Goal: Task Accomplishment & Management: Manage account settings

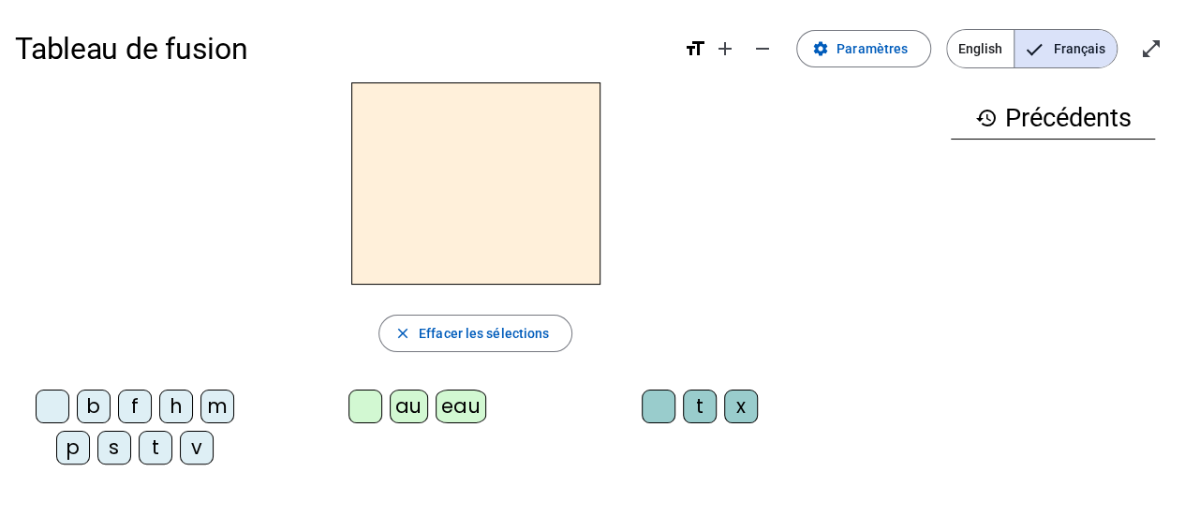
click at [1072, 52] on span "Français" at bounding box center [1066, 48] width 102 height 37
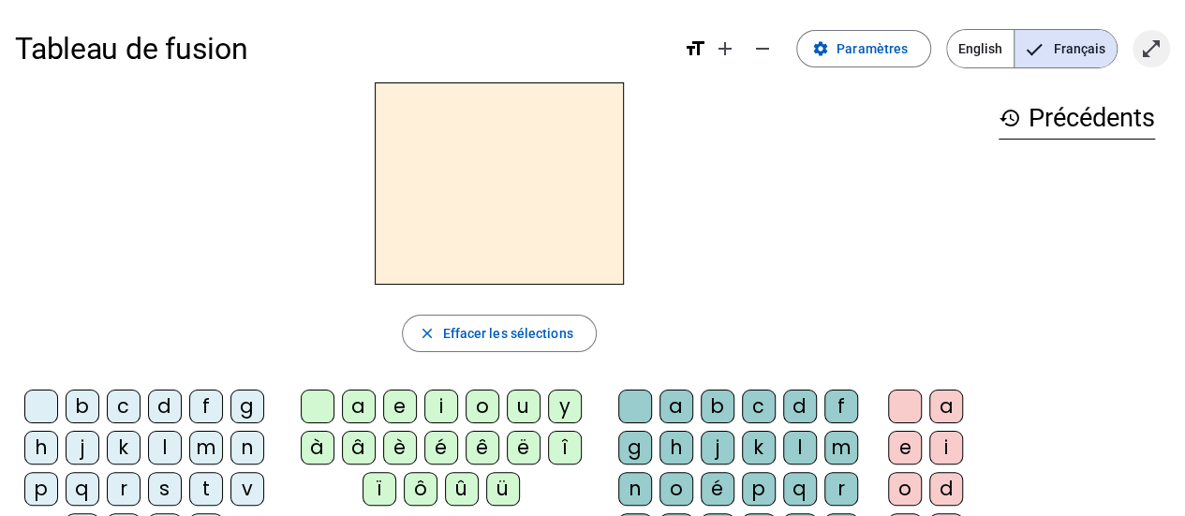
click at [1158, 42] on mat-icon "open_in_full" at bounding box center [1151, 48] width 22 height 22
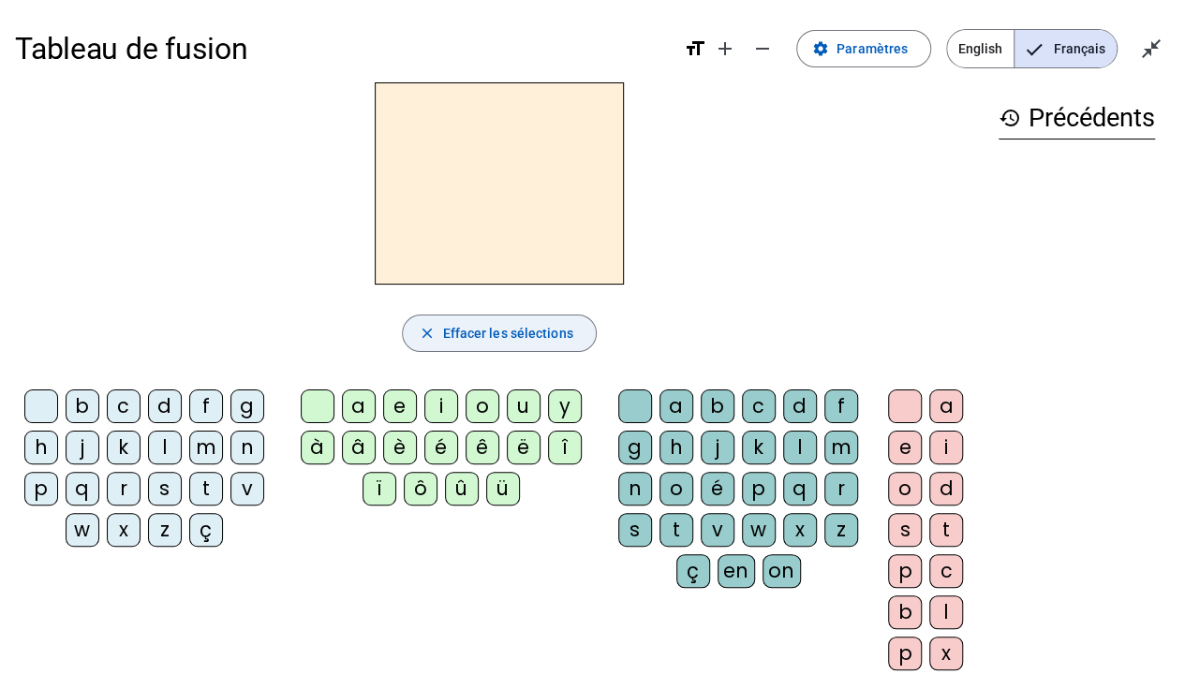
click at [498, 320] on span "button" at bounding box center [499, 333] width 192 height 45
click at [505, 325] on span "Effacer les sélections" at bounding box center [507, 333] width 130 height 22
click at [205, 483] on div "t" at bounding box center [206, 489] width 34 height 34
click at [405, 408] on div "e" at bounding box center [400, 407] width 34 height 34
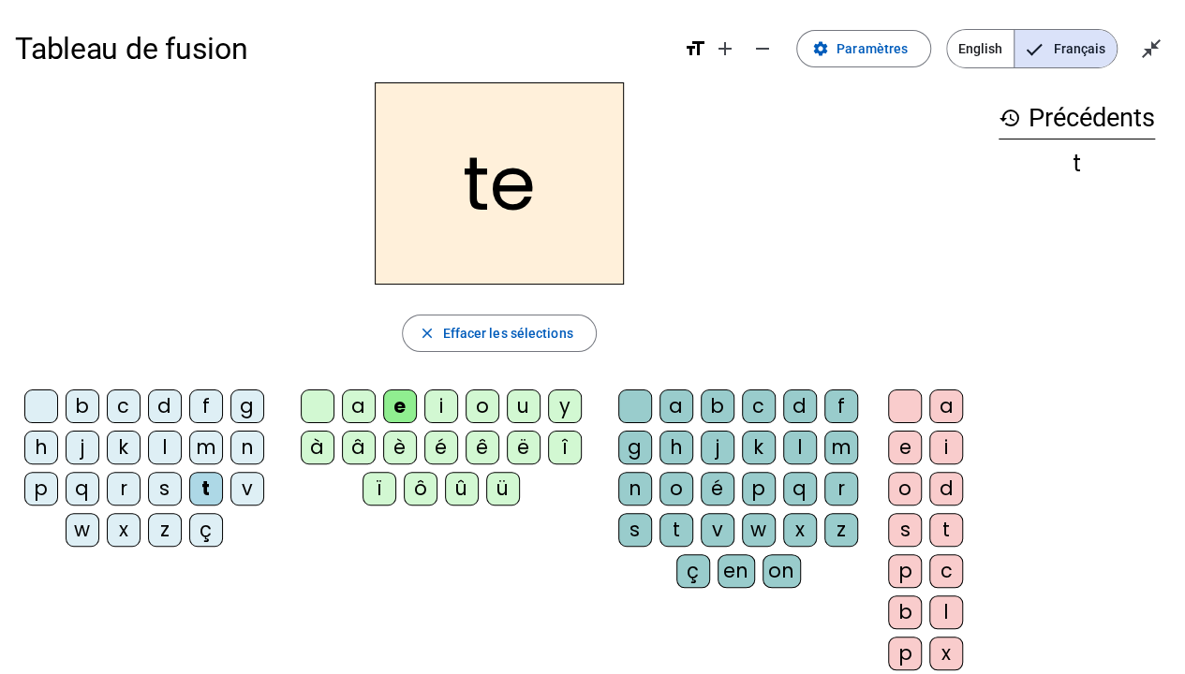
click at [169, 405] on div "d" at bounding box center [165, 407] width 34 height 34
click at [1071, 35] on span "Français" at bounding box center [1066, 48] width 102 height 37
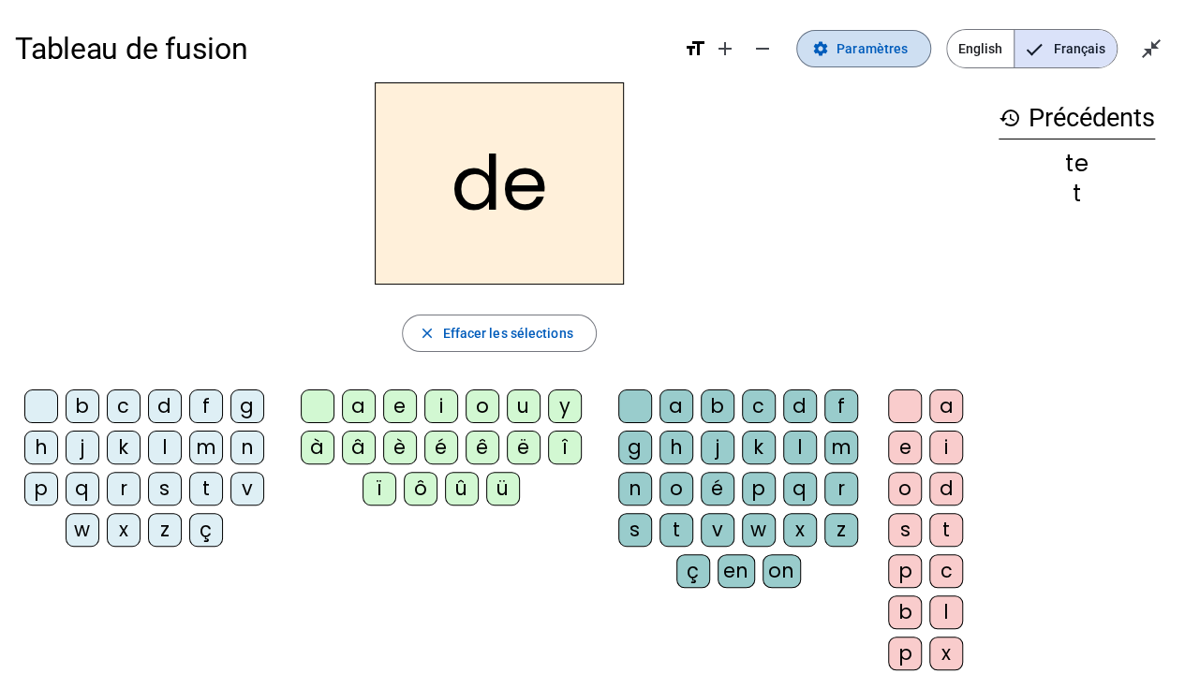
click at [885, 27] on span at bounding box center [863, 48] width 133 height 45
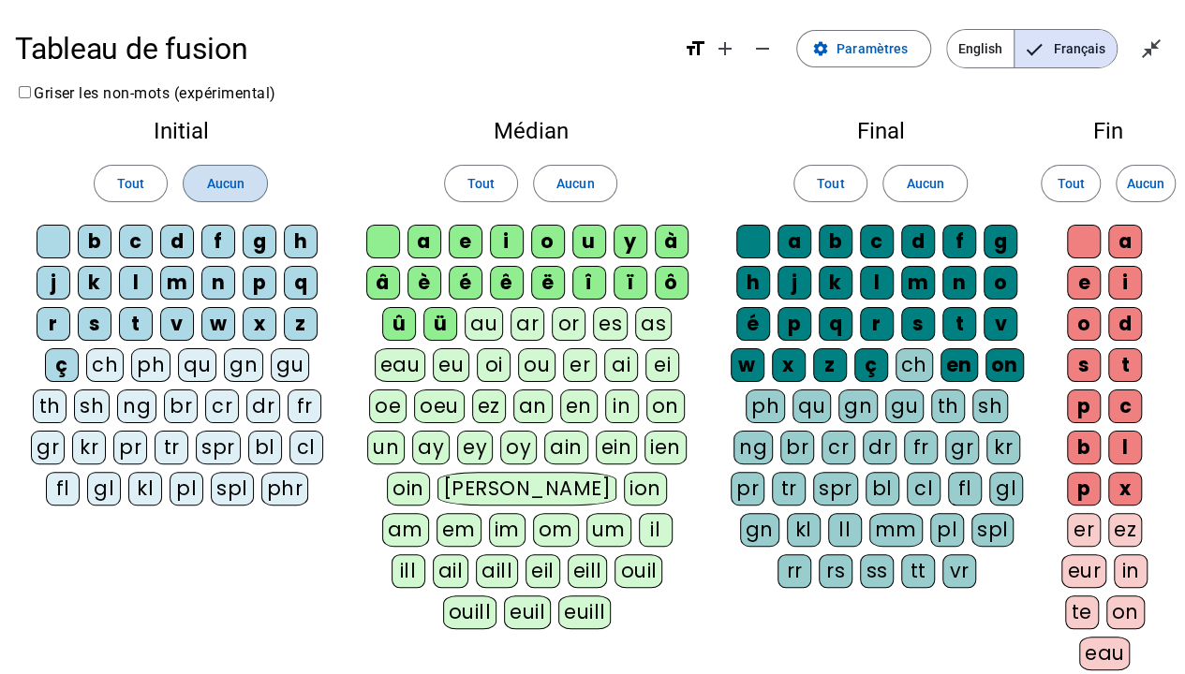
click at [215, 167] on span at bounding box center [225, 183] width 82 height 45
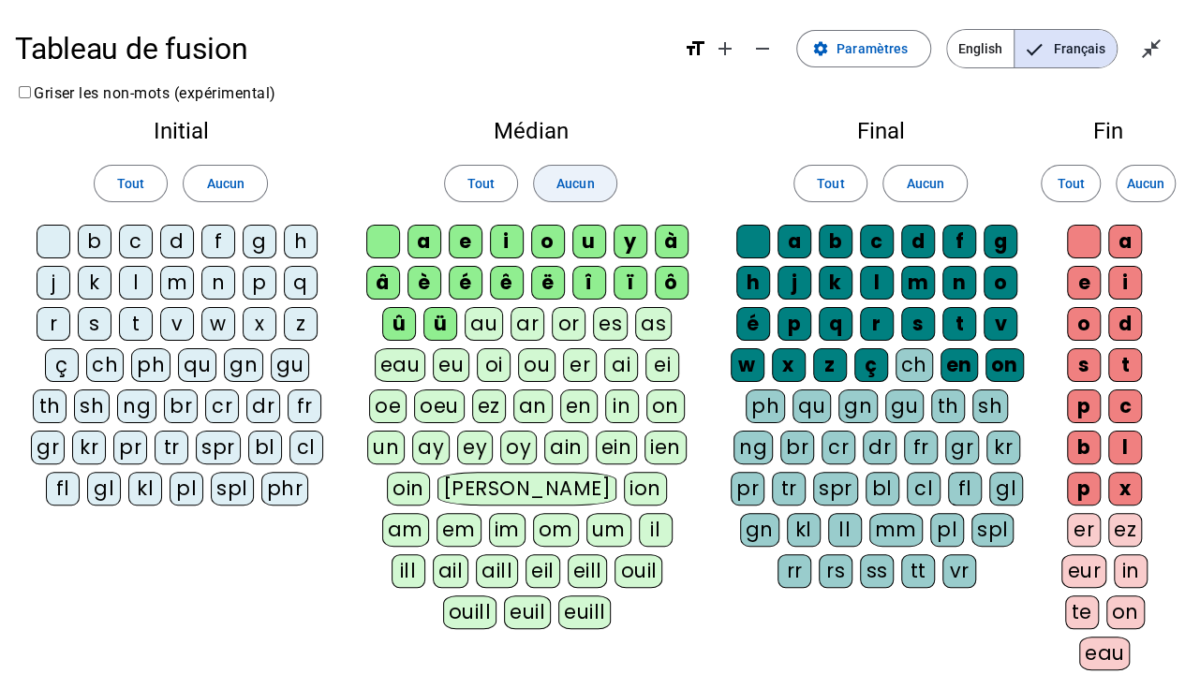
click at [570, 182] on span "Aucun" at bounding box center [574, 183] width 37 height 22
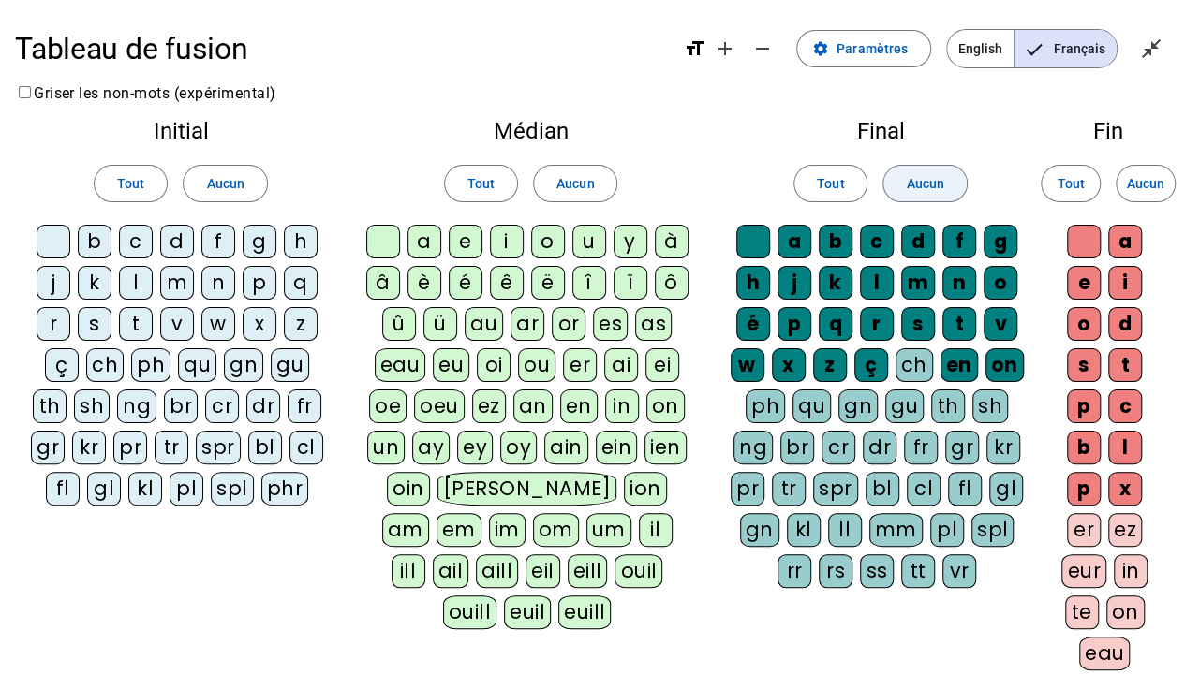
click at [923, 174] on span "Aucun" at bounding box center [924, 183] width 37 height 22
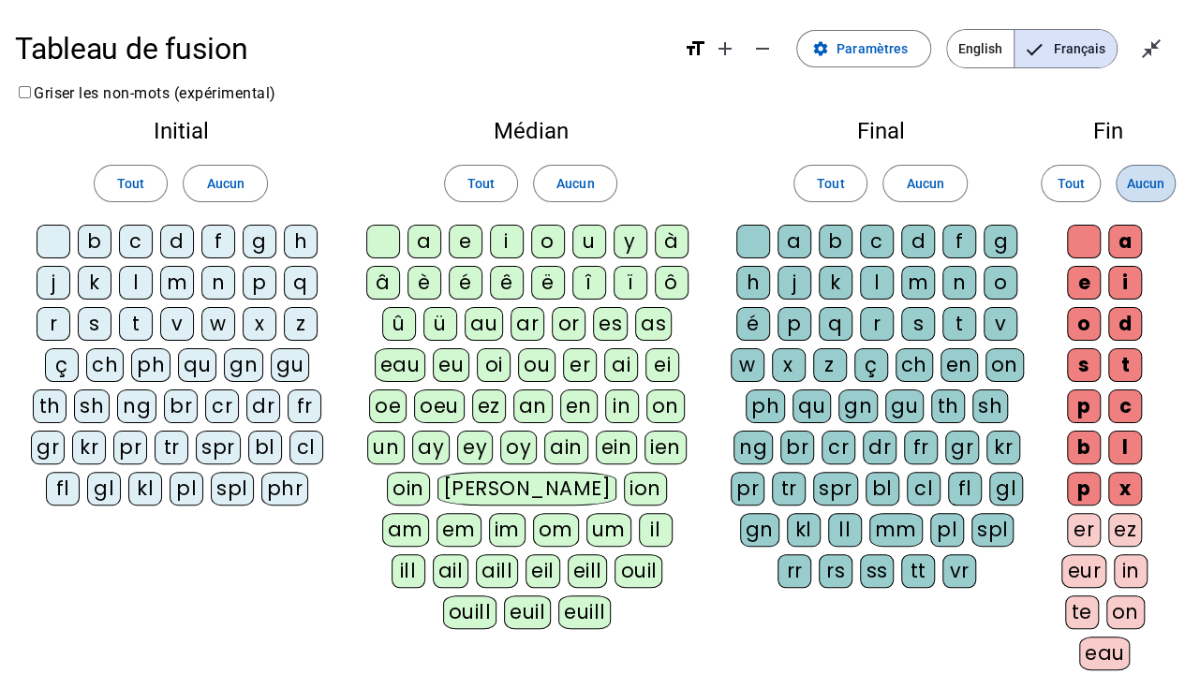
click at [1147, 179] on span "Aucun" at bounding box center [1145, 183] width 37 height 22
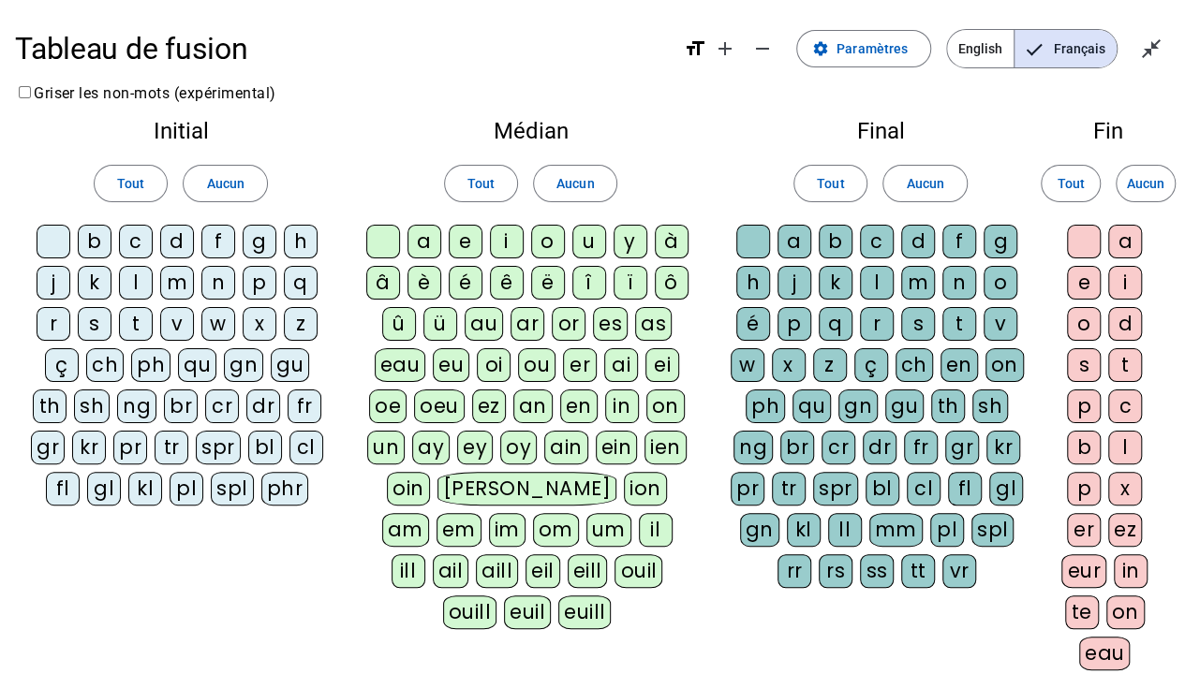
click at [139, 323] on div "t" at bounding box center [136, 324] width 34 height 34
click at [473, 238] on div "e" at bounding box center [466, 242] width 34 height 34
click at [185, 237] on div "d" at bounding box center [177, 242] width 34 height 34
click at [180, 283] on div "m" at bounding box center [177, 283] width 34 height 34
click at [422, 245] on div "a" at bounding box center [425, 242] width 34 height 34
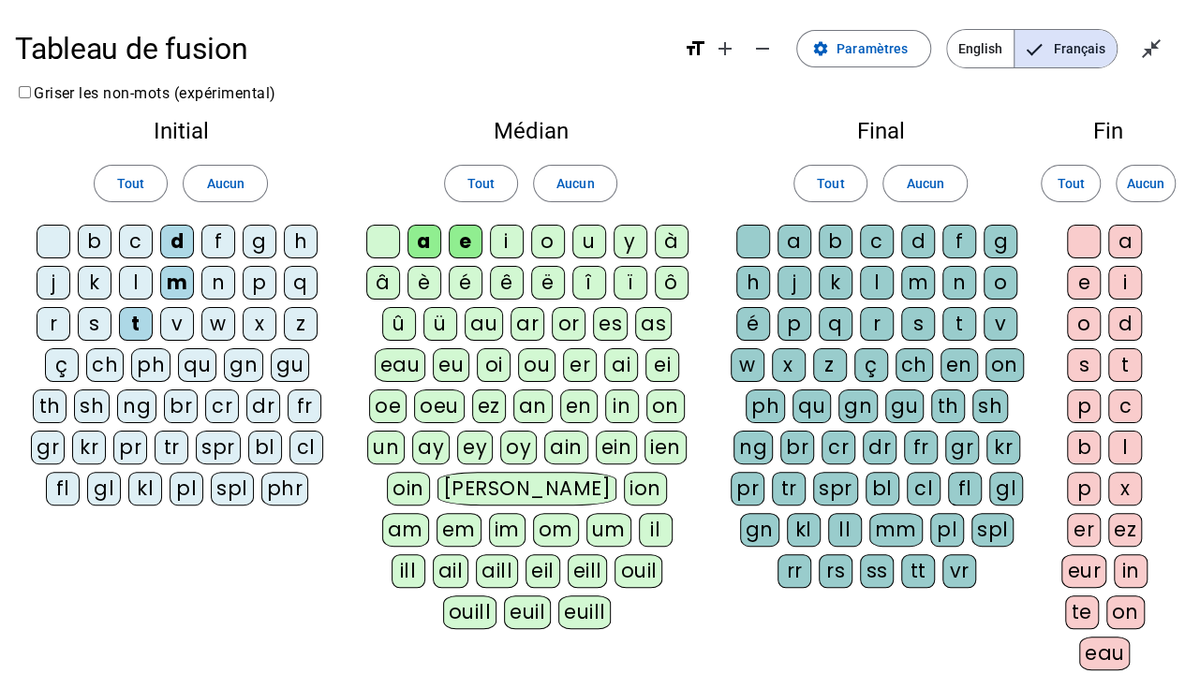
click at [874, 284] on div "l" at bounding box center [877, 283] width 34 height 34
click at [500, 240] on div "i" at bounding box center [507, 242] width 34 height 34
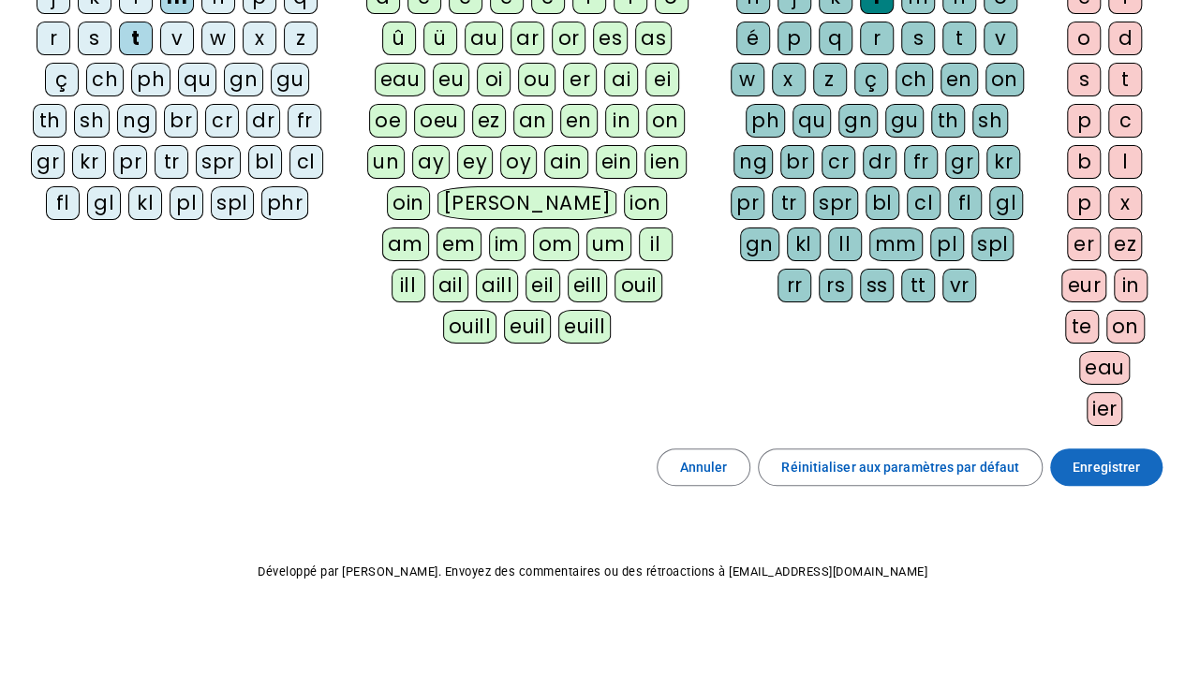
click at [1138, 462] on span "Enregistrer" at bounding box center [1106, 467] width 67 height 22
